Goal: Task Accomplishment & Management: Complete application form

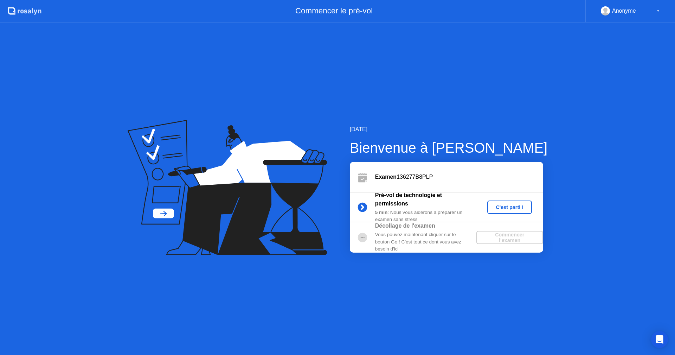
click at [499, 207] on div "C'est parti !" at bounding box center [509, 207] width 39 height 6
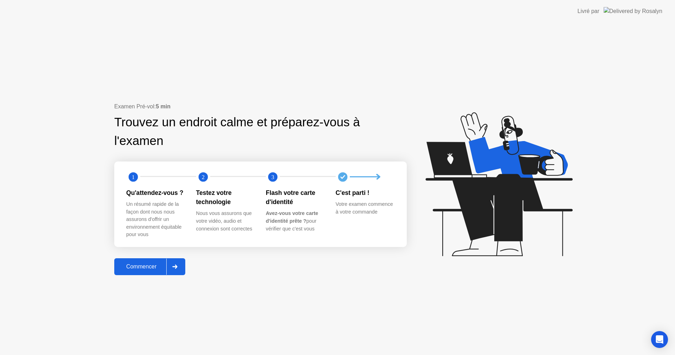
click at [173, 263] on div at bounding box center [174, 266] width 17 height 16
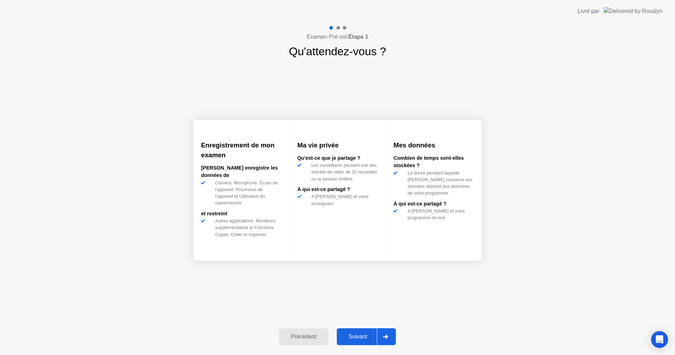
click at [354, 339] on div "Suivant" at bounding box center [358, 336] width 38 height 6
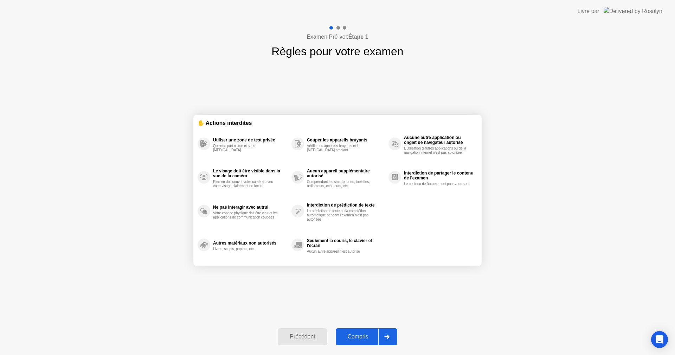
click at [354, 339] on div "Compris" at bounding box center [358, 336] width 40 height 6
select select "**********"
select select "*******"
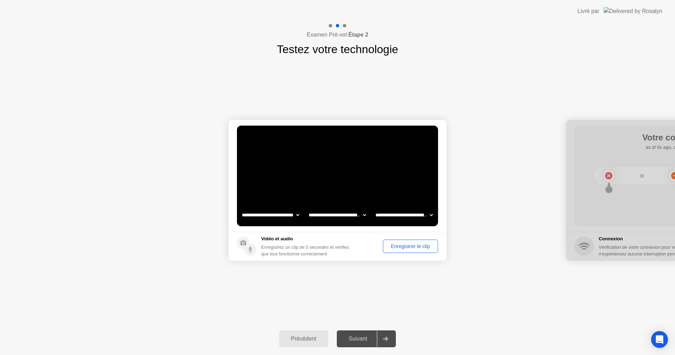
click at [410, 305] on div "**********" at bounding box center [337, 190] width 675 height 265
click at [395, 248] on div "Enregistrer le clip" at bounding box center [410, 246] width 50 height 6
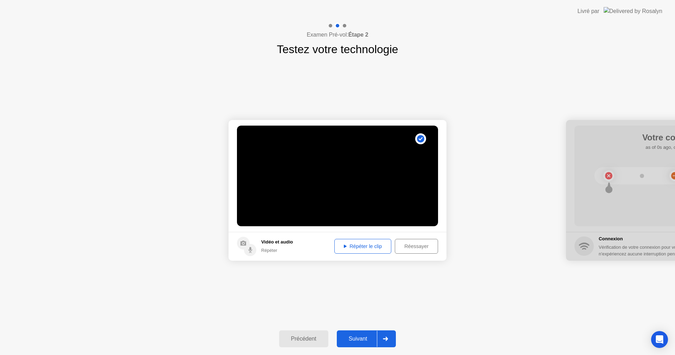
click at [360, 241] on button "Répéter le clip" at bounding box center [362, 246] width 57 height 15
click at [356, 336] on div "Suivant" at bounding box center [358, 338] width 38 height 6
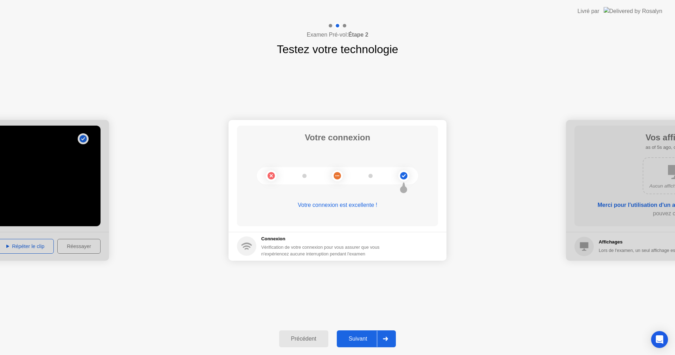
click at [367, 337] on div "Suivant" at bounding box center [358, 338] width 38 height 6
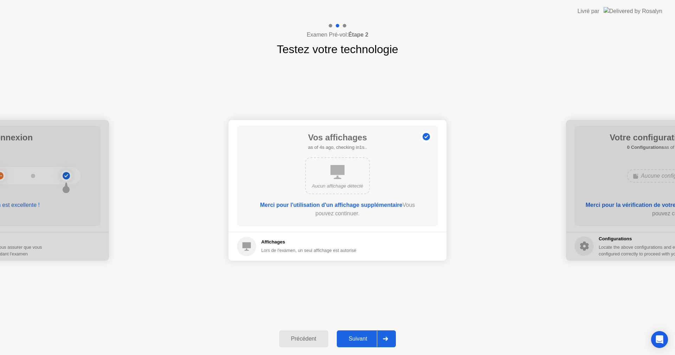
click at [373, 338] on div "Suivant" at bounding box center [358, 338] width 38 height 6
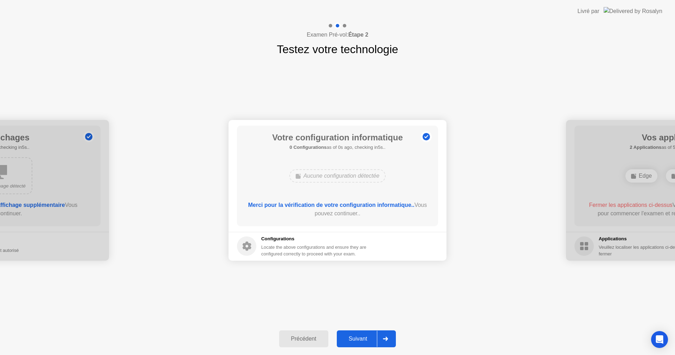
click at [368, 338] on div "Suivant" at bounding box center [358, 338] width 38 height 6
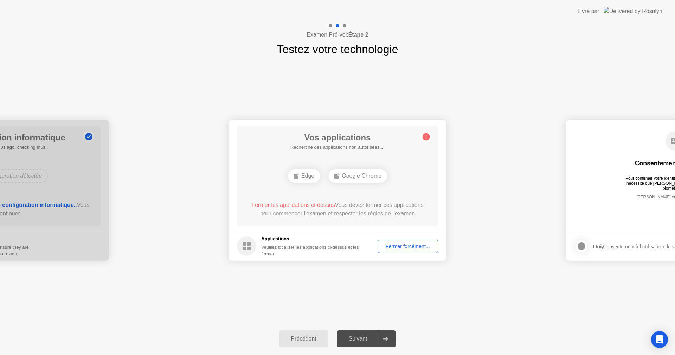
click at [404, 249] on div "Fermer forcément..." at bounding box center [408, 246] width 56 height 6
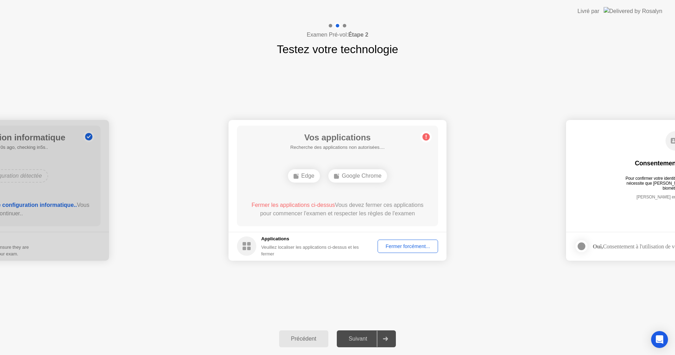
click at [352, 218] on div "Fermer les applications ci-dessus Vous devez fermer ces applications pour comme…" at bounding box center [337, 209] width 181 height 17
click at [386, 246] on div "Fermer forcément..." at bounding box center [408, 246] width 56 height 6
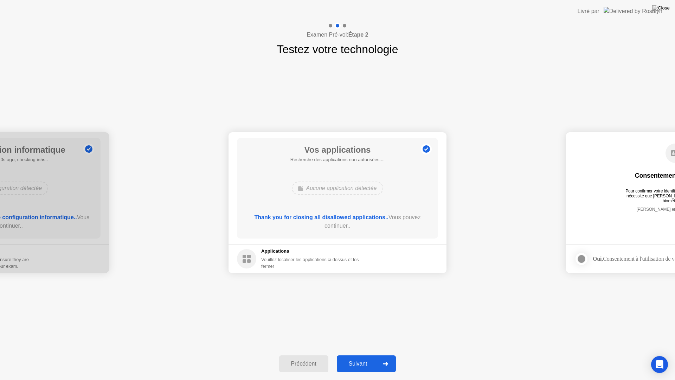
click at [362, 354] on button "Suivant" at bounding box center [366, 363] width 59 height 17
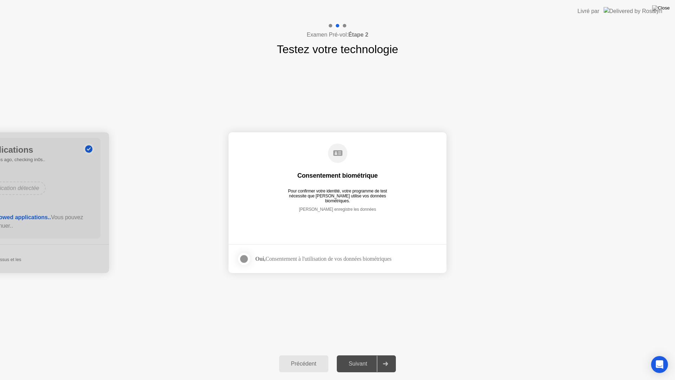
click at [357, 354] on div "Suivant" at bounding box center [358, 363] width 38 height 6
click at [329, 217] on div "[PERSON_NAME] enregistre les données" at bounding box center [337, 215] width 173 height 16
click at [333, 179] on div "Consentement biométrique" at bounding box center [338, 175] width 81 height 8
click at [245, 260] on div at bounding box center [244, 259] width 8 height 8
click at [363, 354] on button "Suivant" at bounding box center [366, 363] width 59 height 17
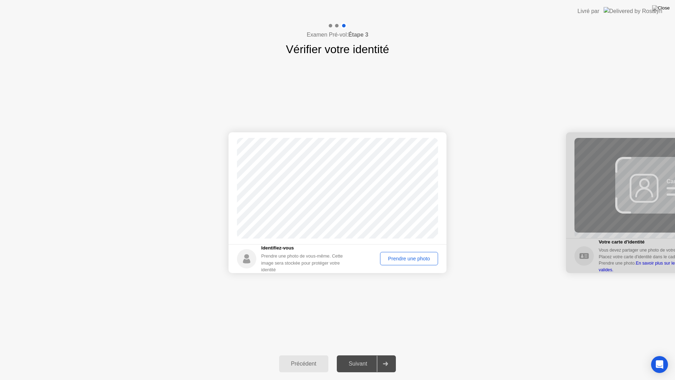
click at [391, 261] on div "Prendre une photo" at bounding box center [409, 259] width 53 height 6
click at [362, 354] on div "Suivant" at bounding box center [358, 363] width 38 height 6
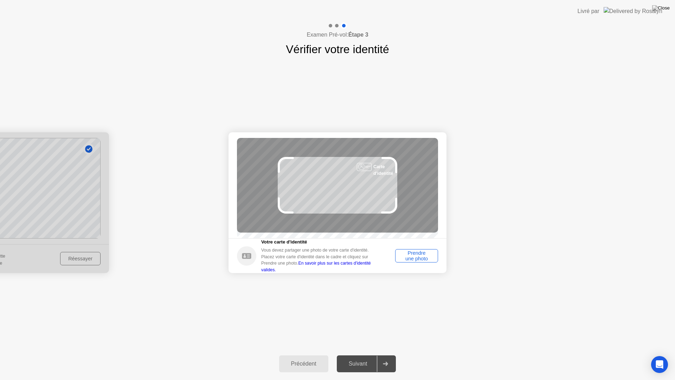
click at [417, 258] on div "Prendre une photo" at bounding box center [417, 255] width 38 height 11
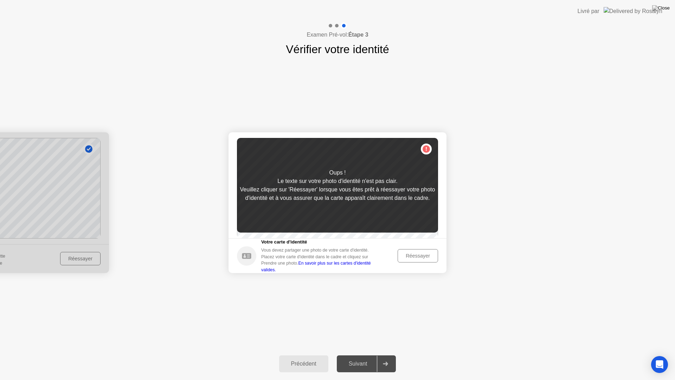
click at [398, 260] on button "Réessayer" at bounding box center [418, 255] width 40 height 13
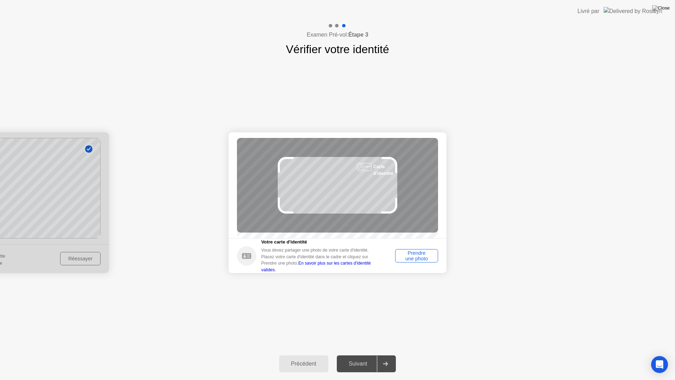
click at [404, 259] on div "Prendre une photo" at bounding box center [417, 255] width 38 height 11
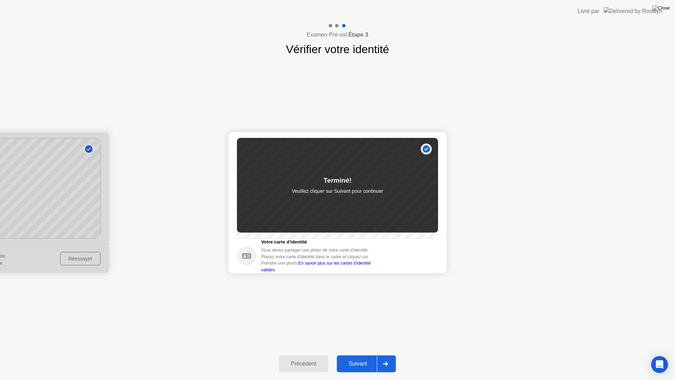
click at [370, 354] on div "Suivant" at bounding box center [358, 363] width 38 height 6
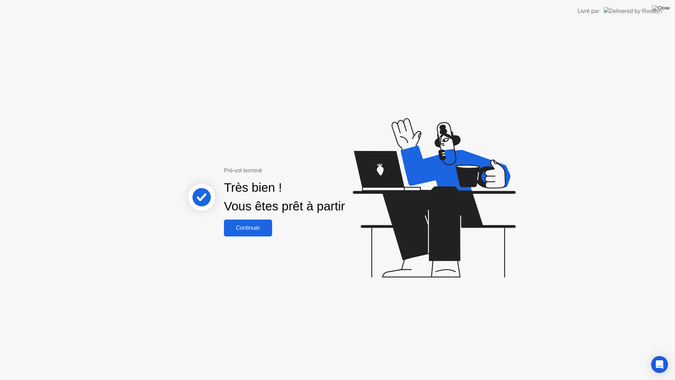
click at [257, 229] on div "Continuer" at bounding box center [248, 228] width 44 height 6
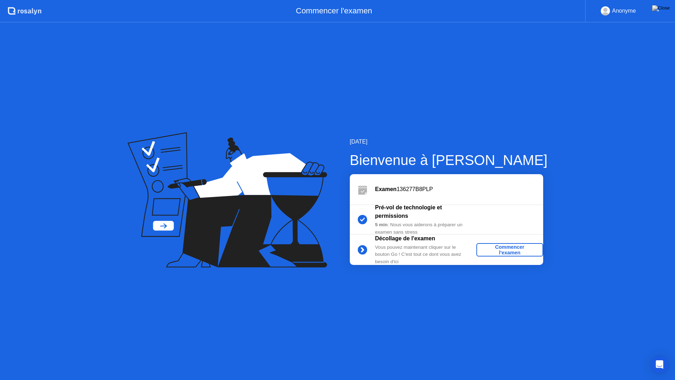
click at [491, 249] on div "Commencer l'examen" at bounding box center [509, 249] width 61 height 11
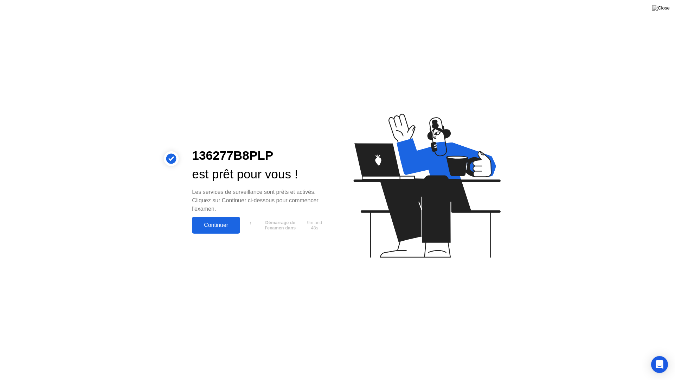
click at [231, 224] on div "Continuer" at bounding box center [216, 225] width 44 height 6
